Goal: Ask a question

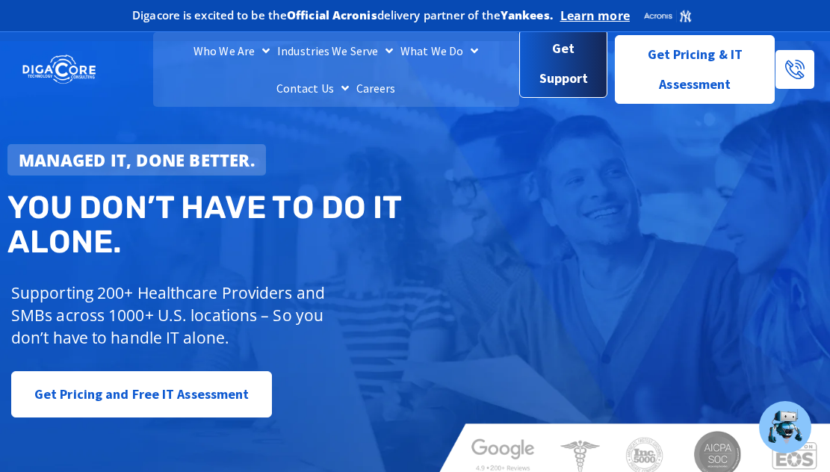
click at [532, 74] on span "Get Support" at bounding box center [564, 66] width 64 height 60
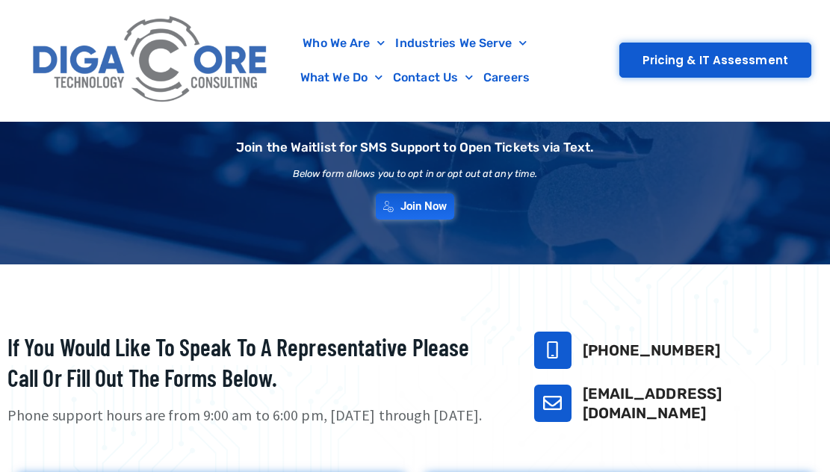
scroll to position [299, 0]
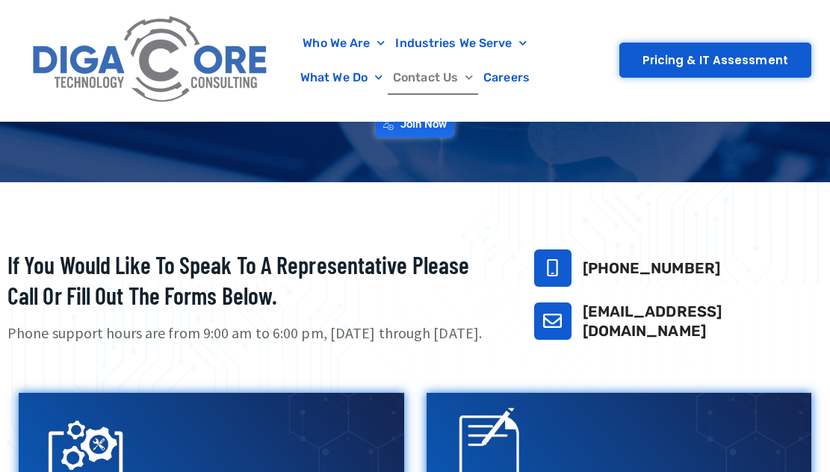
click at [421, 74] on link "Contact Us" at bounding box center [433, 77] width 90 height 34
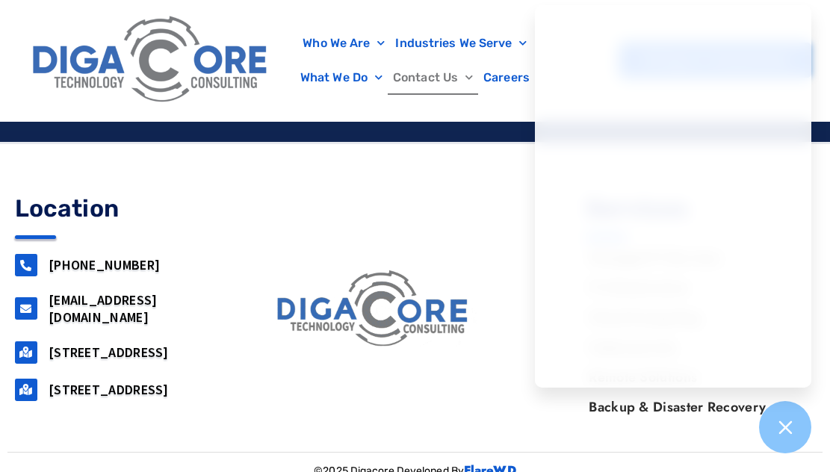
scroll to position [1792, 0]
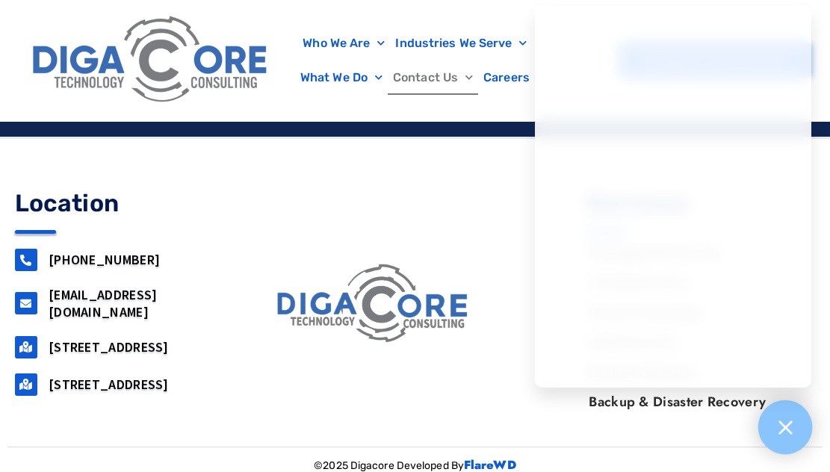
click at [782, 433] on icon at bounding box center [784, 426] width 19 height 19
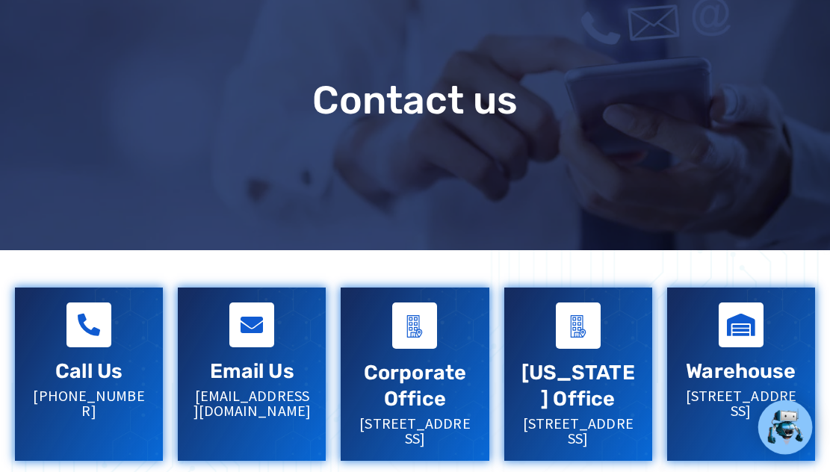
scroll to position [0, 0]
